Goal: Transaction & Acquisition: Book appointment/travel/reservation

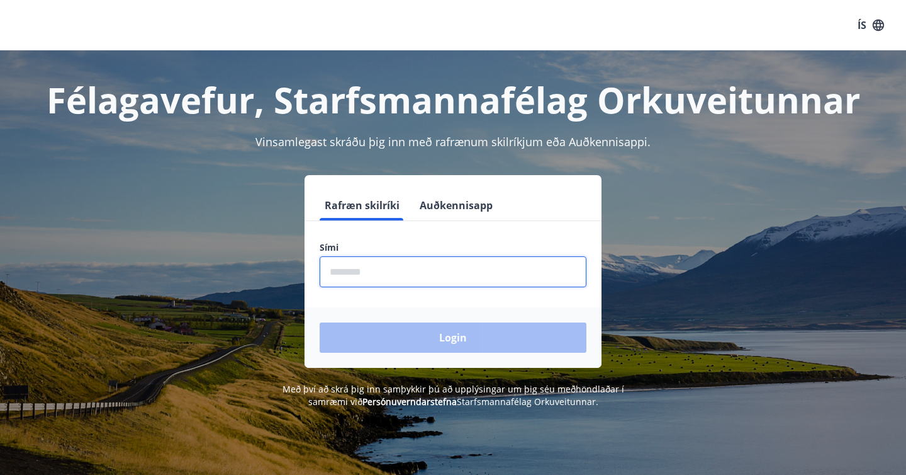
click at [385, 273] on input "phone" at bounding box center [453, 271] width 267 height 31
type input "********"
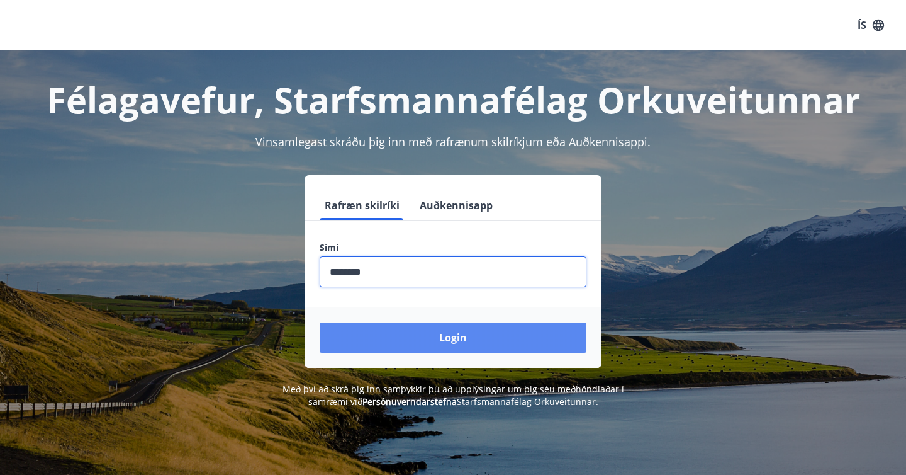
click at [413, 337] on button "Login" at bounding box center [453, 337] width 267 height 30
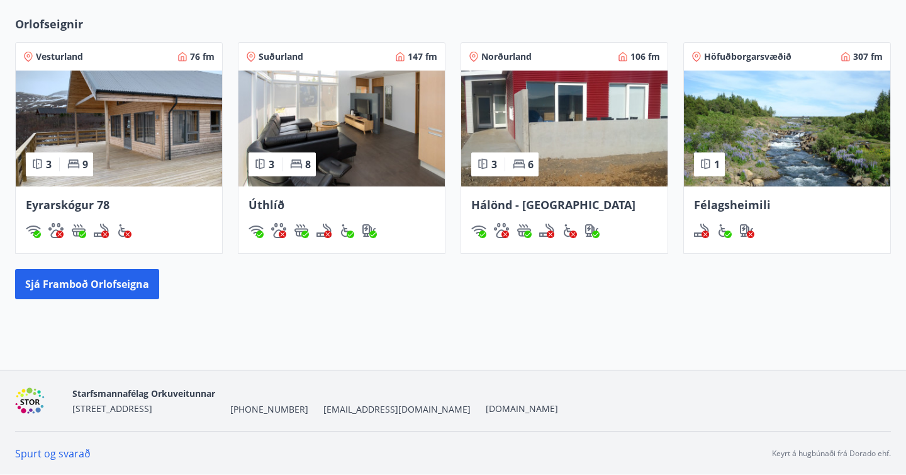
scroll to position [471, 0]
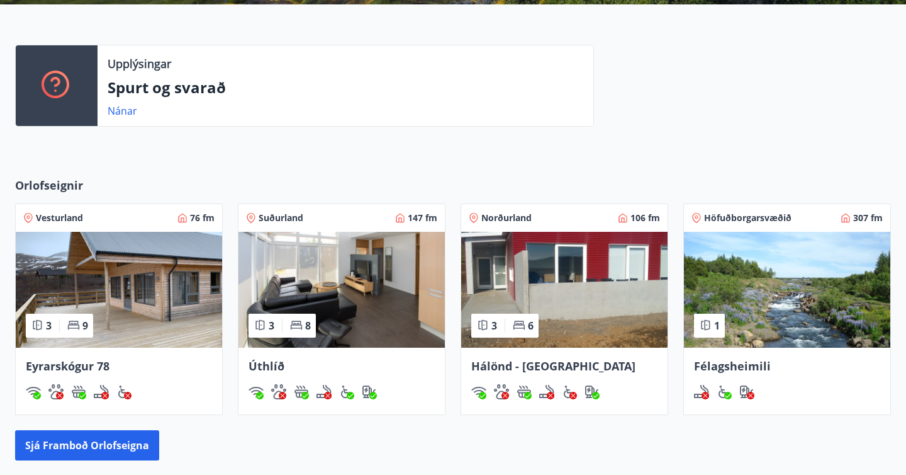
scroll to position [312, 0]
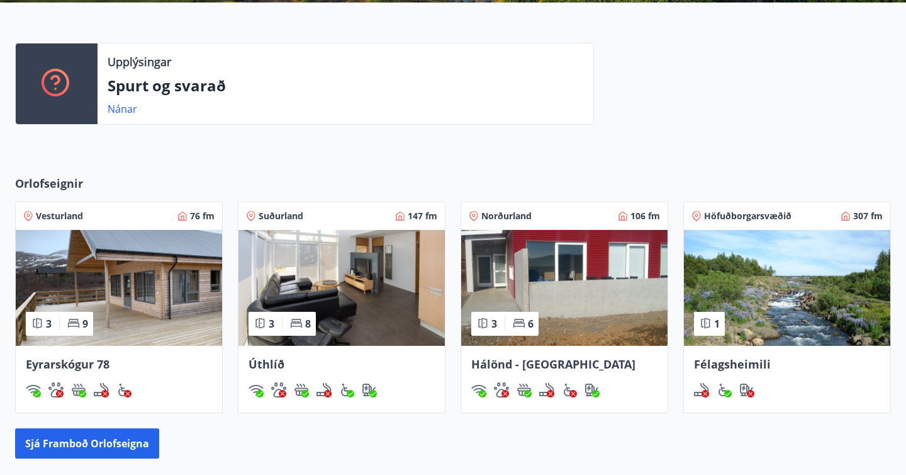
click at [198, 270] on img at bounding box center [119, 288] width 206 height 116
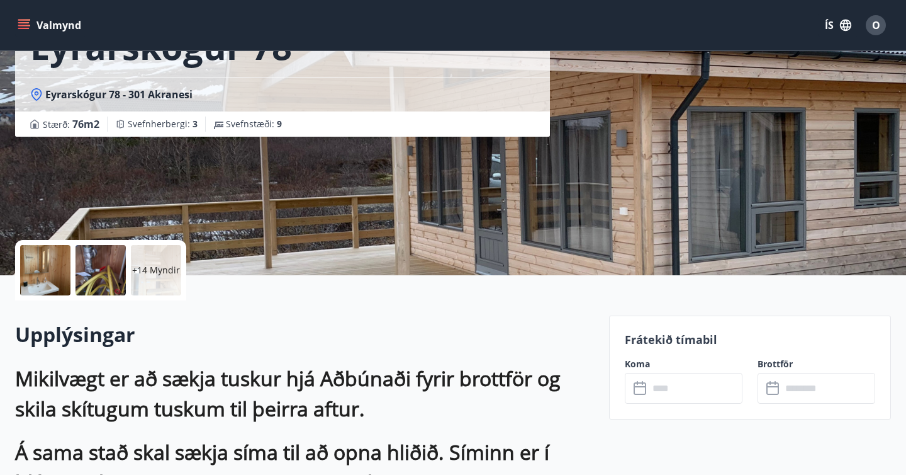
scroll to position [127, 0]
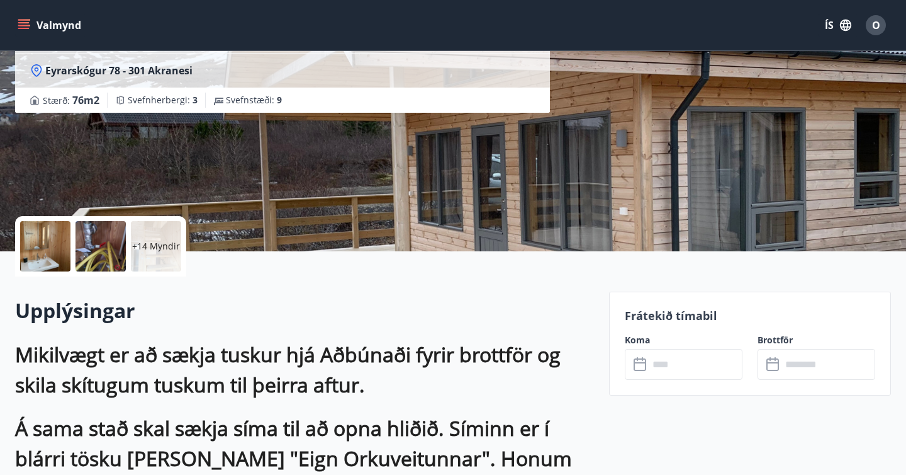
click at [643, 359] on icon at bounding box center [642, 359] width 1 height 4
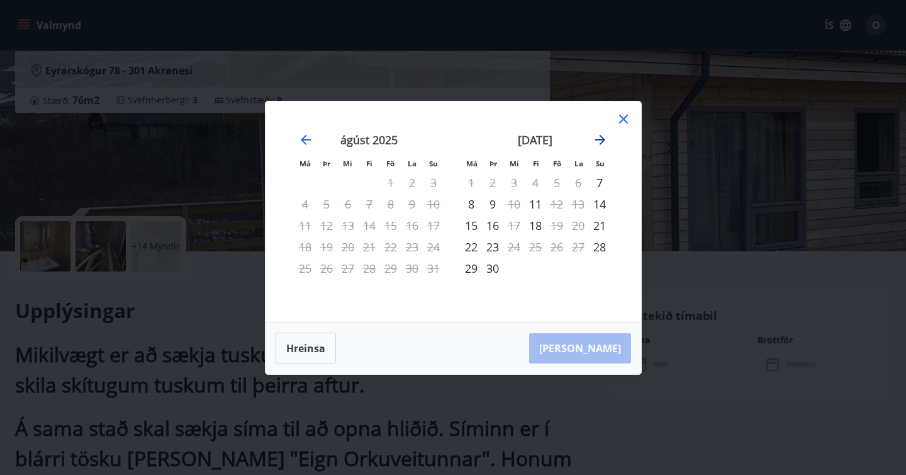
click at [600, 141] on icon "Move forward to switch to the next month." at bounding box center [600, 139] width 15 height 15
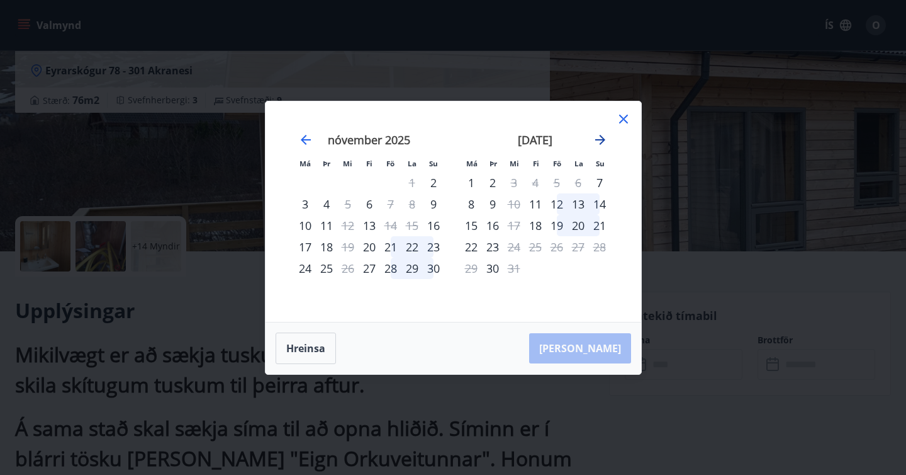
click at [601, 143] on icon "Move forward to switch to the next month." at bounding box center [600, 139] width 15 height 15
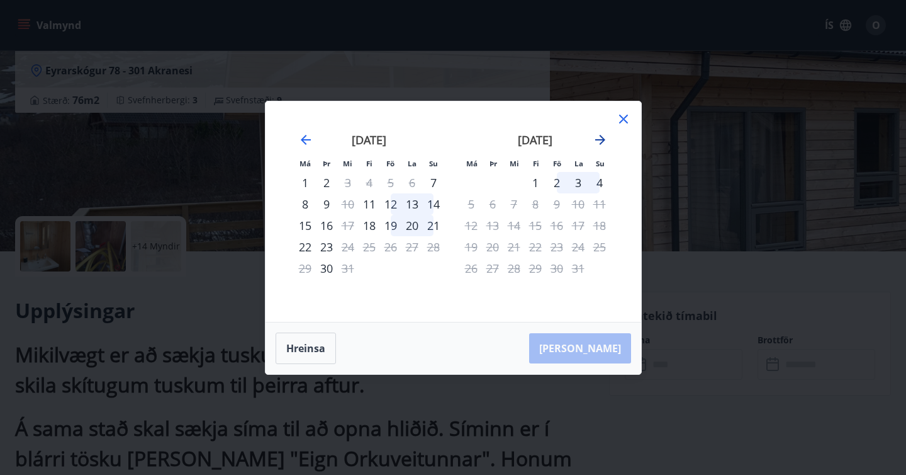
click at [601, 143] on icon "Move forward to switch to the next month." at bounding box center [600, 139] width 15 height 15
click at [601, 138] on icon "Move forward to switch to the next month." at bounding box center [600, 140] width 10 height 10
click at [308, 143] on icon "Move backward to switch to the previous month." at bounding box center [305, 139] width 15 height 15
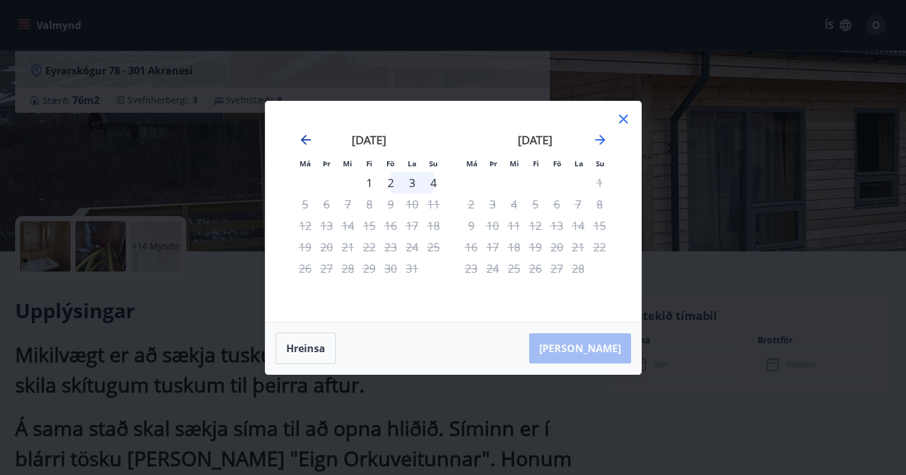
click at [308, 143] on icon "Move backward to switch to the previous month." at bounding box center [305, 139] width 15 height 15
click at [308, 140] on icon "Move backward to switch to the previous month." at bounding box center [305, 139] width 15 height 15
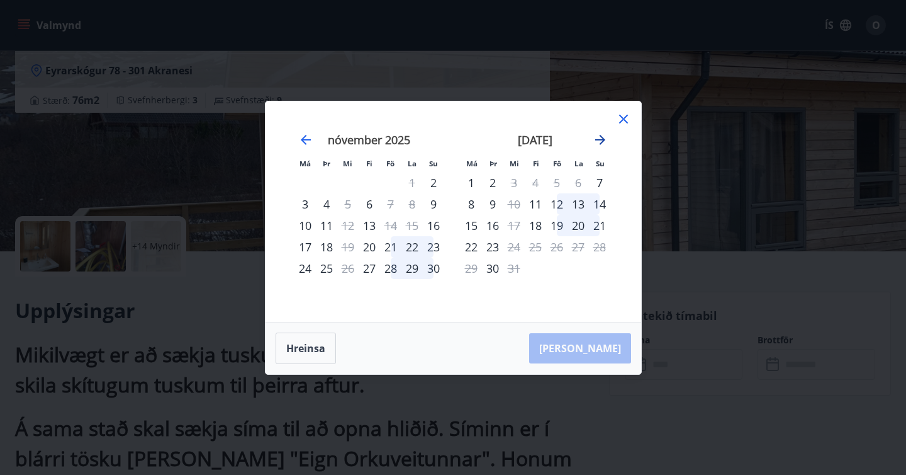
click at [604, 136] on icon "Move forward to switch to the next month." at bounding box center [600, 139] width 15 height 15
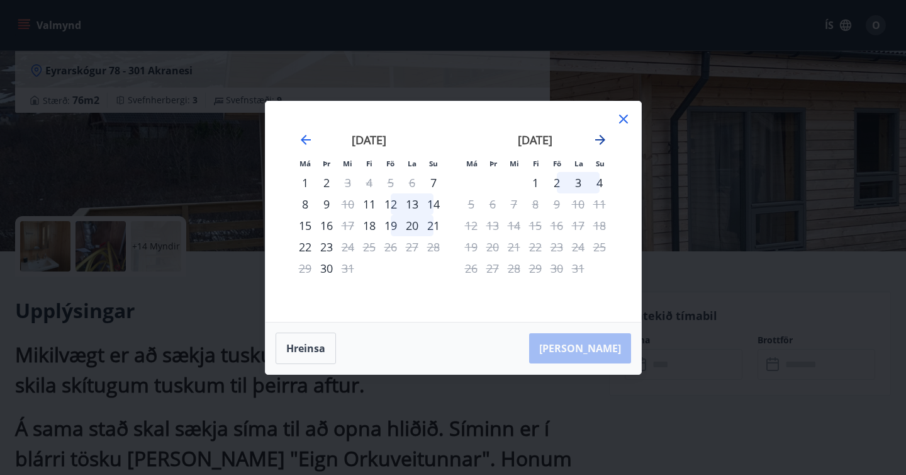
click at [604, 136] on icon "Move forward to switch to the next month." at bounding box center [600, 139] width 15 height 15
click at [299, 138] on icon "Move backward to switch to the previous month." at bounding box center [305, 139] width 15 height 15
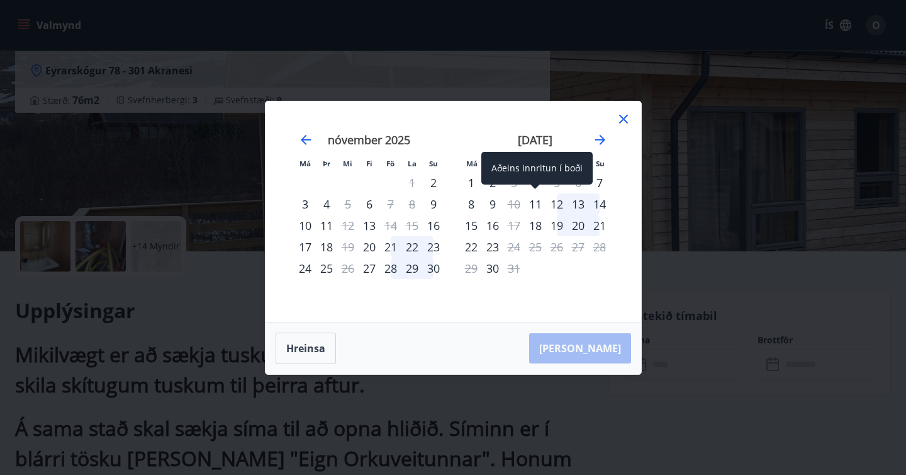
click at [536, 200] on div "11" at bounding box center [535, 203] width 21 height 21
click at [532, 200] on div "11" at bounding box center [535, 203] width 21 height 21
click at [534, 201] on div "11" at bounding box center [535, 203] width 21 height 21
click at [624, 122] on icon at bounding box center [623, 118] width 15 height 15
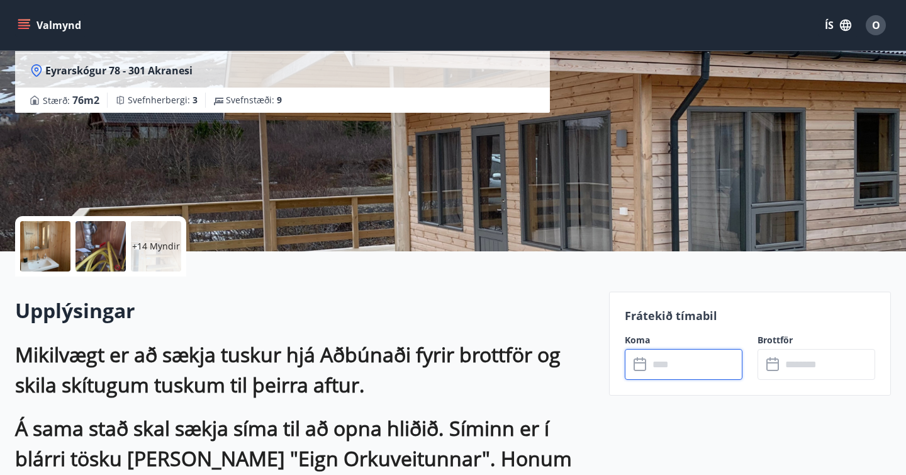
click at [656, 357] on input "text" at bounding box center [696, 364] width 94 height 31
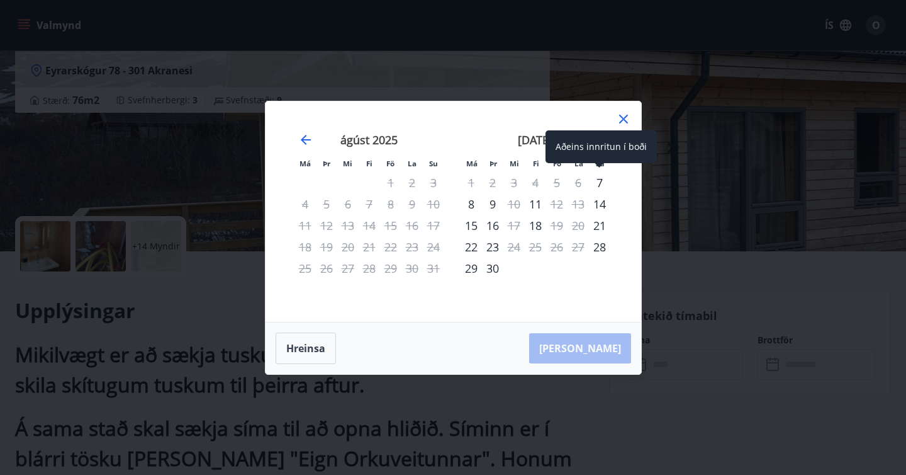
click at [604, 144] on div "Aðeins innritun í boði" at bounding box center [601, 146] width 111 height 33
click at [595, 181] on div "7" at bounding box center [599, 182] width 21 height 21
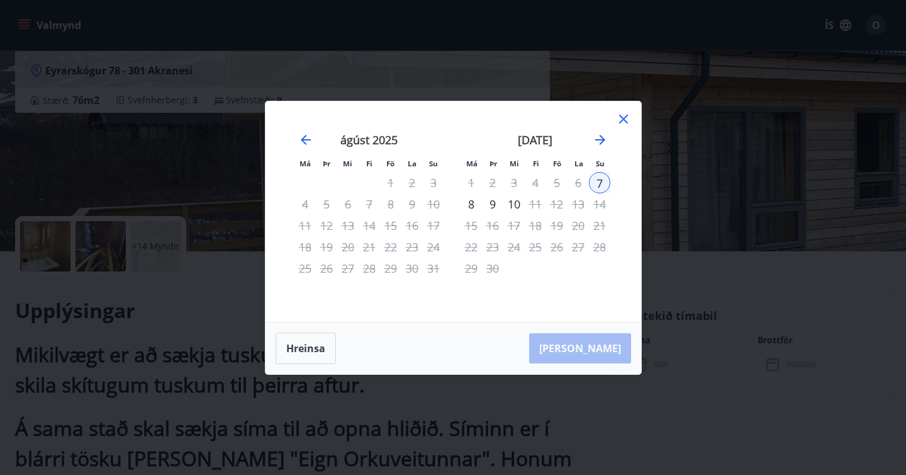
click at [591, 137] on div "september 2025" at bounding box center [536, 143] width 150 height 55
click at [600, 139] on icon "Move forward to switch to the next month." at bounding box center [600, 140] width 10 height 10
click at [622, 121] on icon at bounding box center [623, 118] width 15 height 15
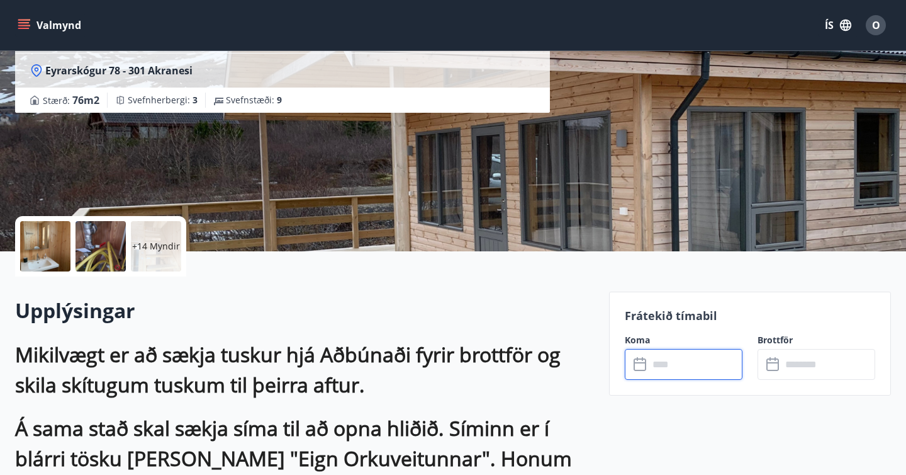
click at [672, 360] on input "text" at bounding box center [696, 364] width 94 height 31
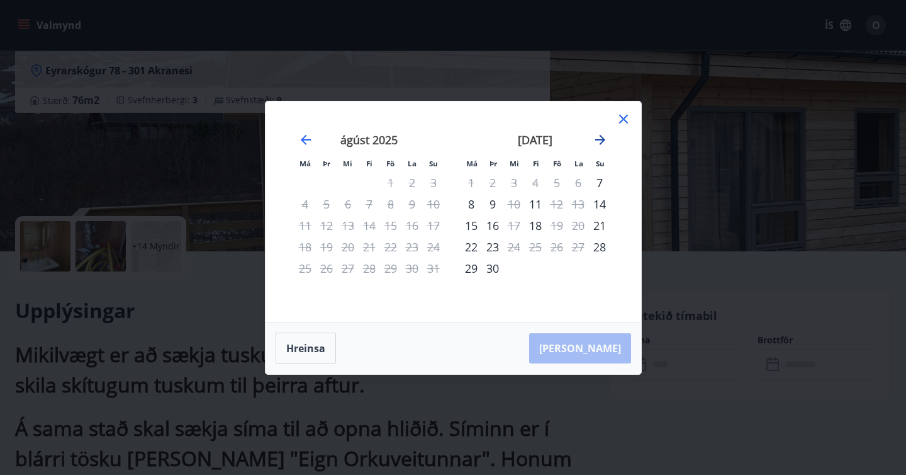
click at [603, 140] on icon "Move forward to switch to the next month." at bounding box center [600, 140] width 10 height 10
click at [600, 139] on icon "Move forward to switch to the next month." at bounding box center [600, 140] width 10 height 10
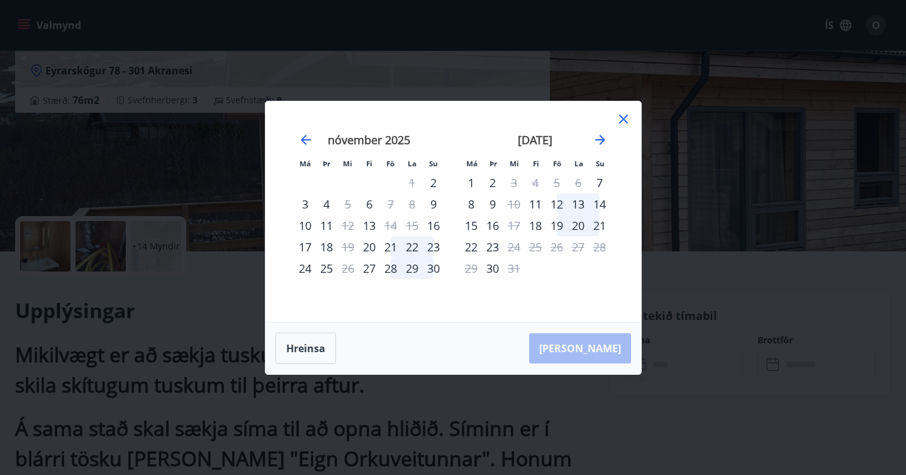
click at [559, 202] on div "12" at bounding box center [556, 203] width 21 height 21
click at [473, 227] on div "15" at bounding box center [471, 225] width 21 height 21
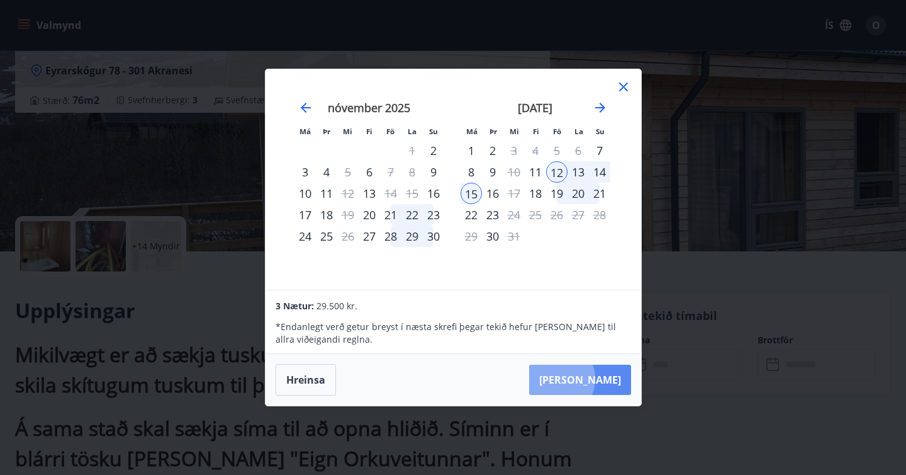
click at [595, 378] on button "Taka Frá" at bounding box center [580, 379] width 102 height 30
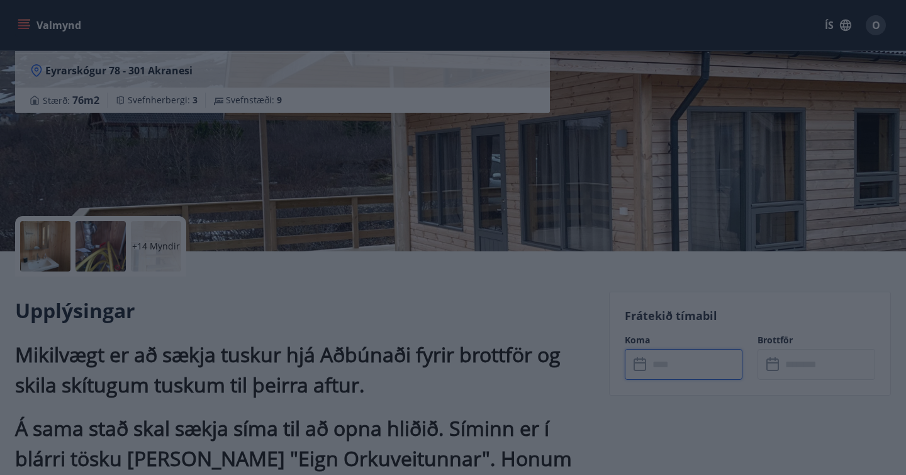
type input "******"
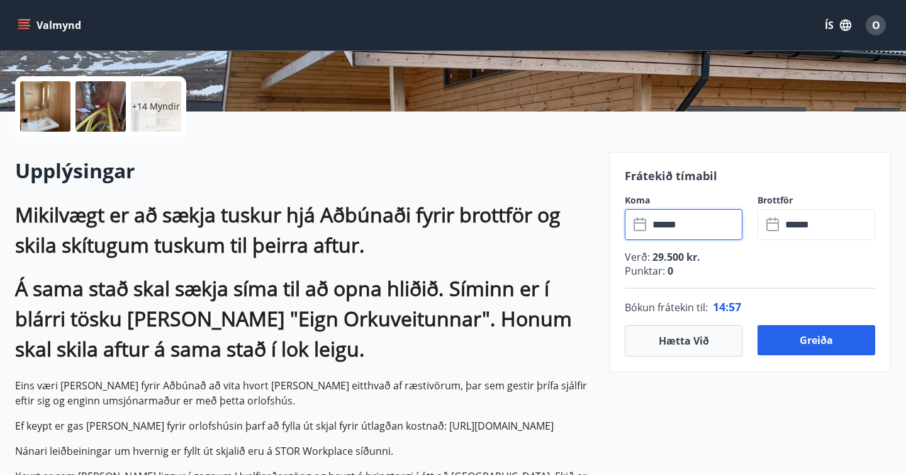
scroll to position [267, 0]
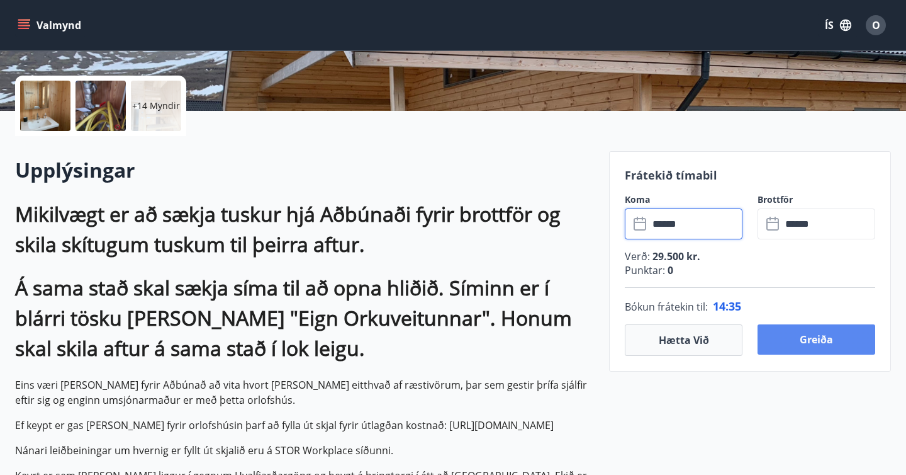
click at [799, 344] on button "Greiða" at bounding box center [817, 339] width 118 height 30
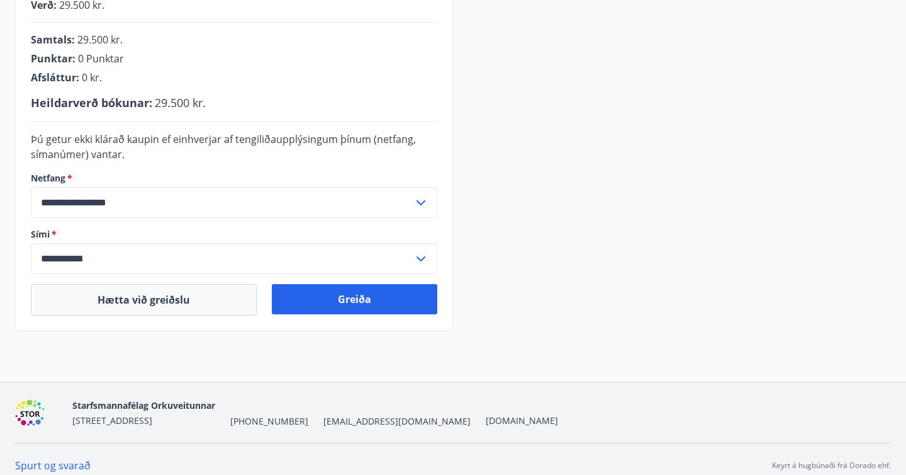
scroll to position [346, 0]
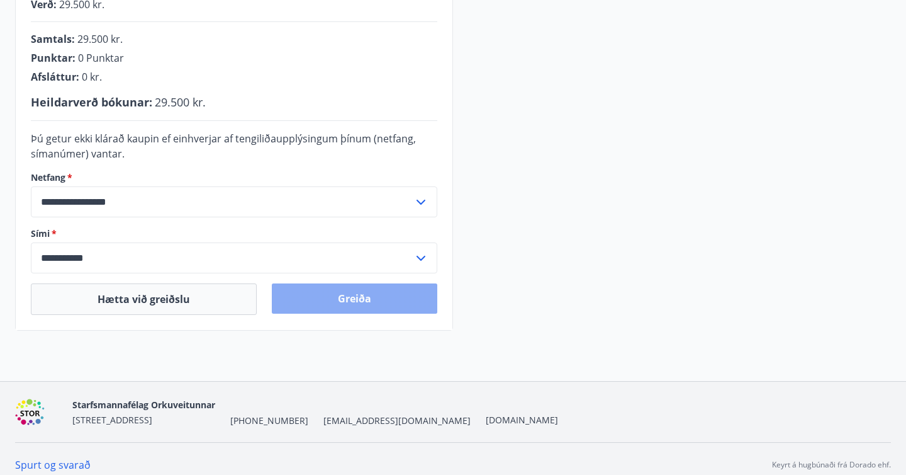
click at [408, 290] on button "Greiða" at bounding box center [355, 298] width 166 height 30
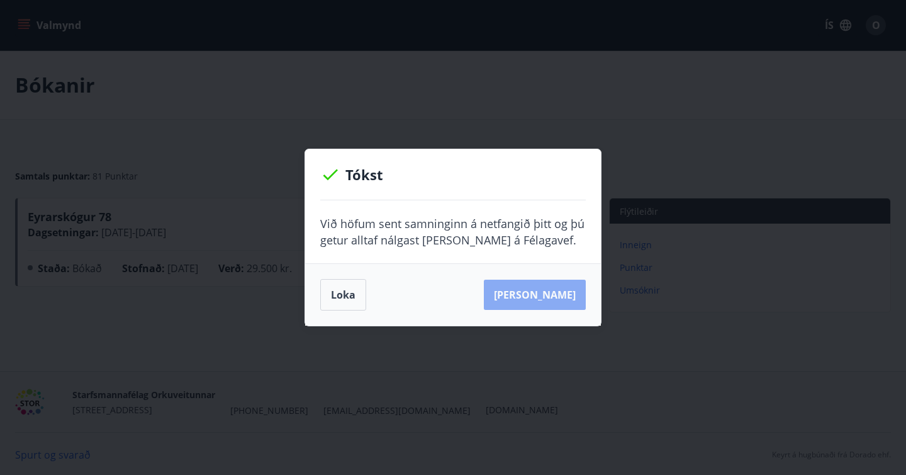
click at [565, 290] on button "Sjá samning" at bounding box center [535, 294] width 102 height 30
click at [352, 288] on button "Loka" at bounding box center [343, 294] width 46 height 31
